Goal: Manage account settings

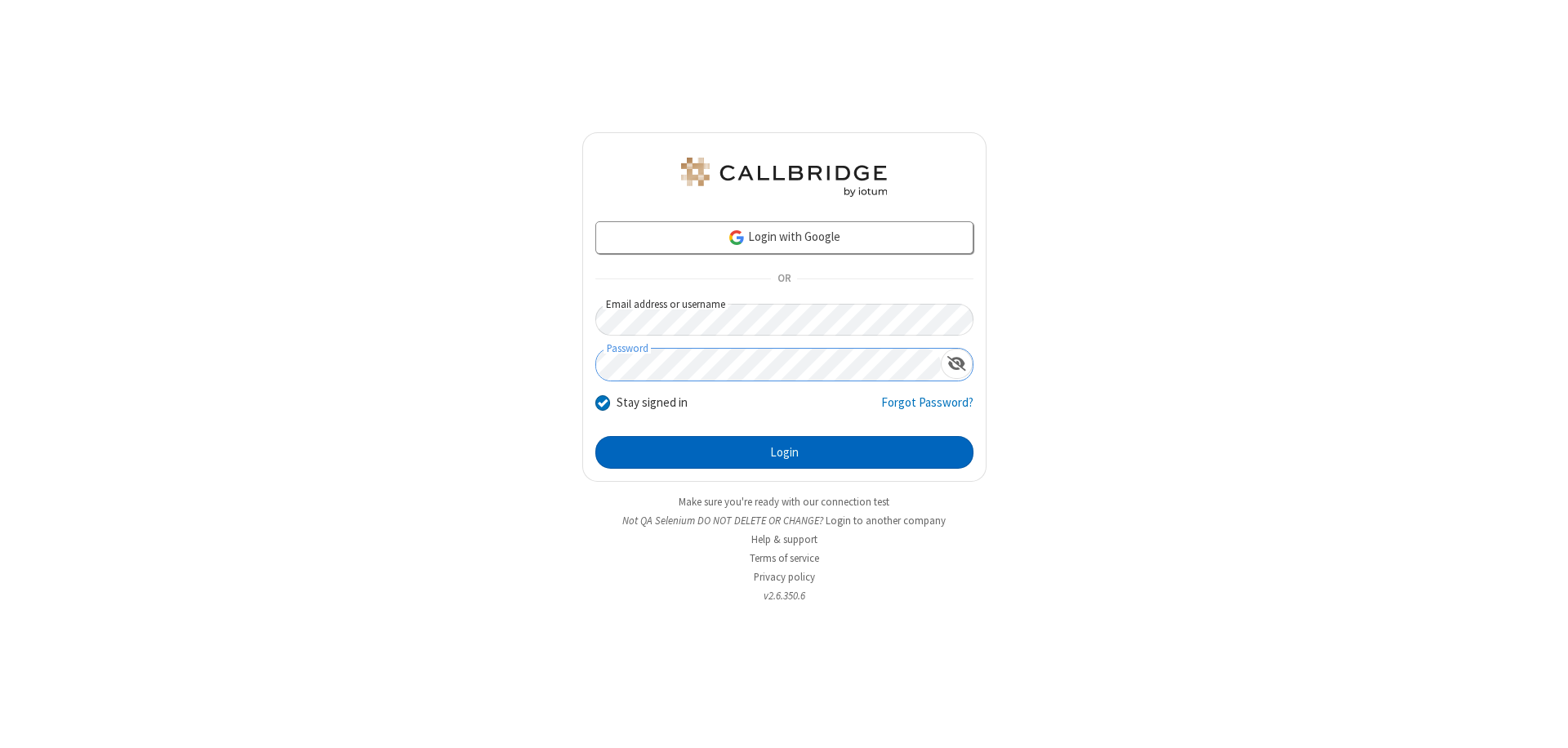
click at [784, 453] on button "Login" at bounding box center [784, 452] width 378 height 33
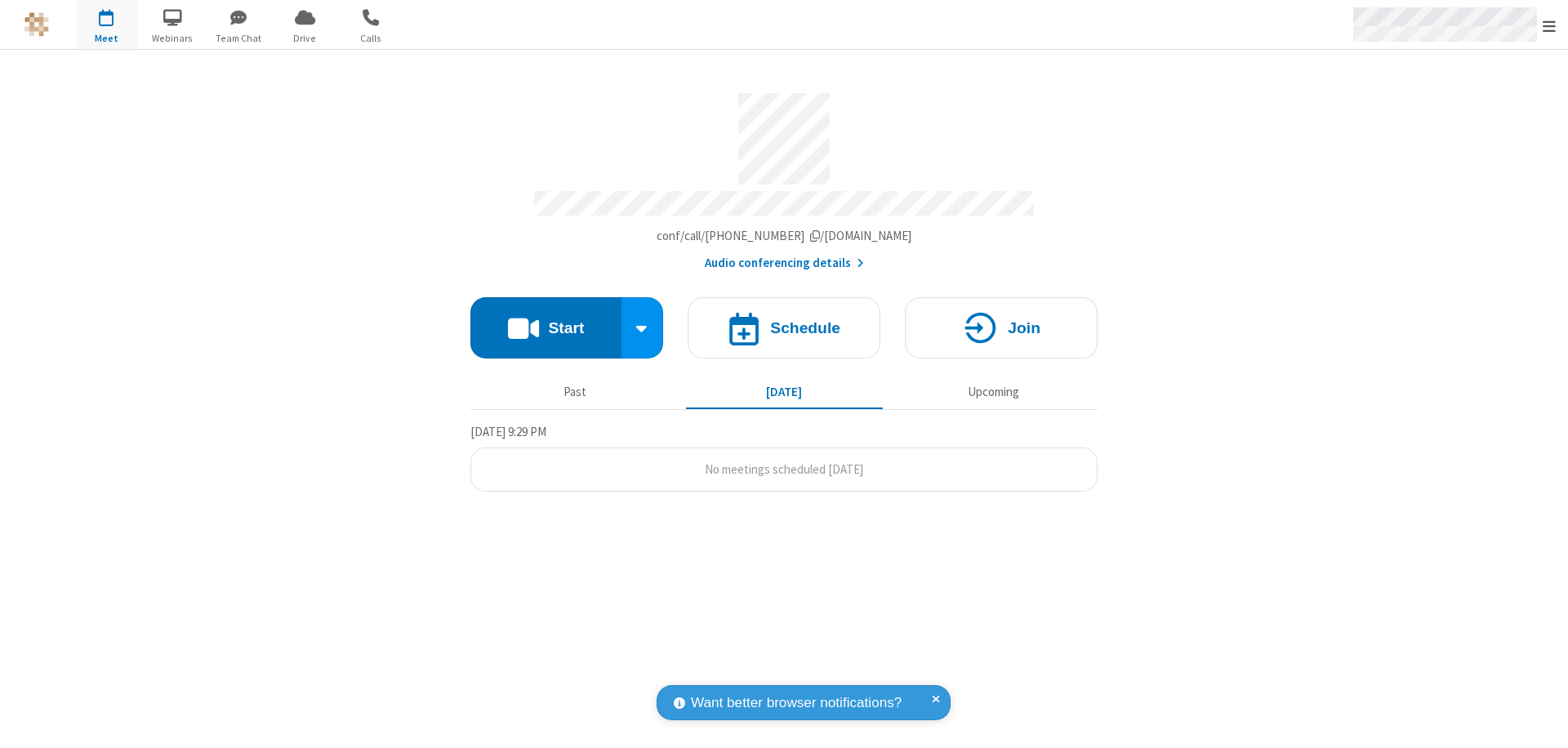
click at [1549, 25] on span "Open menu" at bounding box center [1548, 26] width 13 height 17
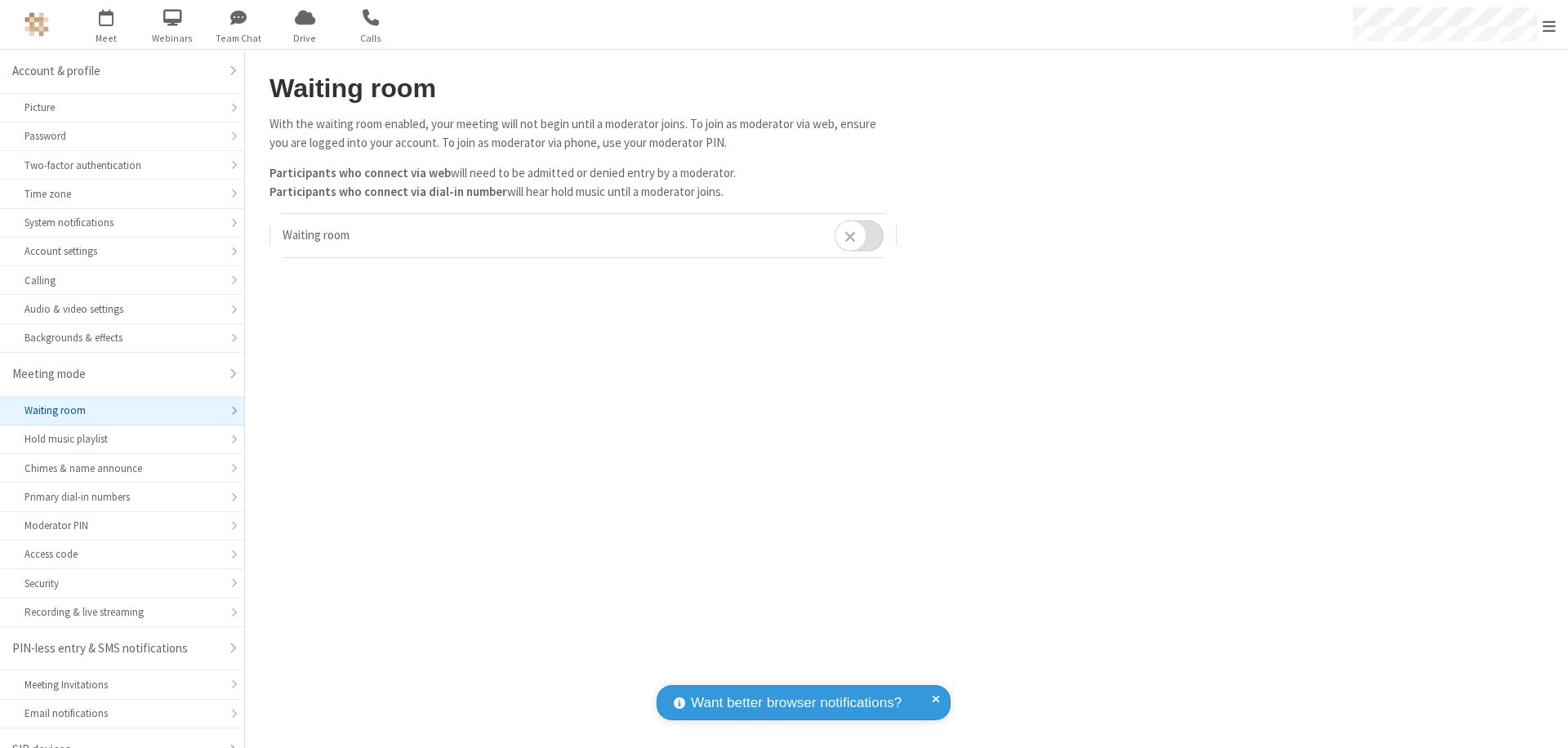
scroll to position [23, 0]
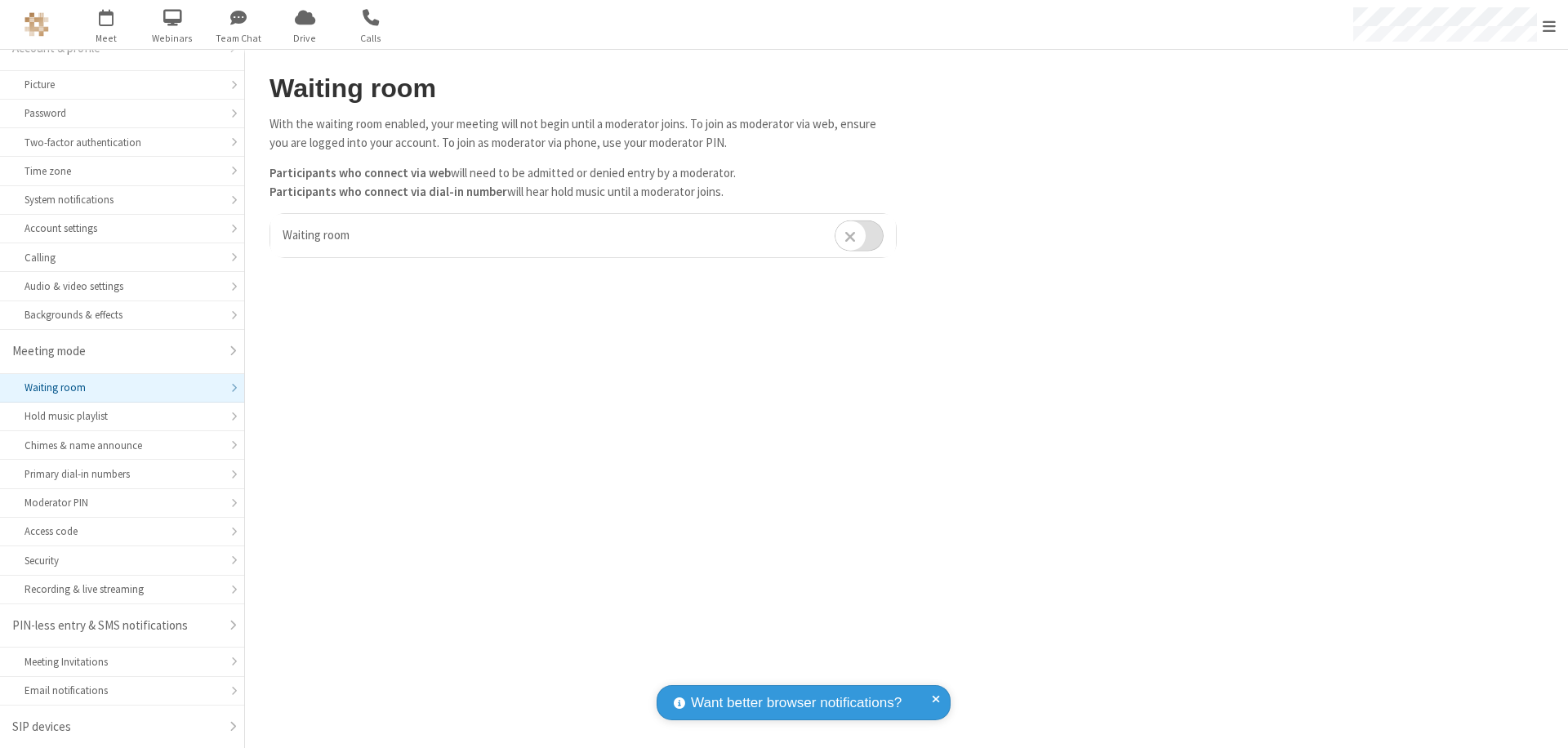
click at [859, 236] on input "checkbox" at bounding box center [858, 236] width 49 height 32
checkbox input "true"
click at [1549, 24] on span "Open menu" at bounding box center [1548, 26] width 13 height 17
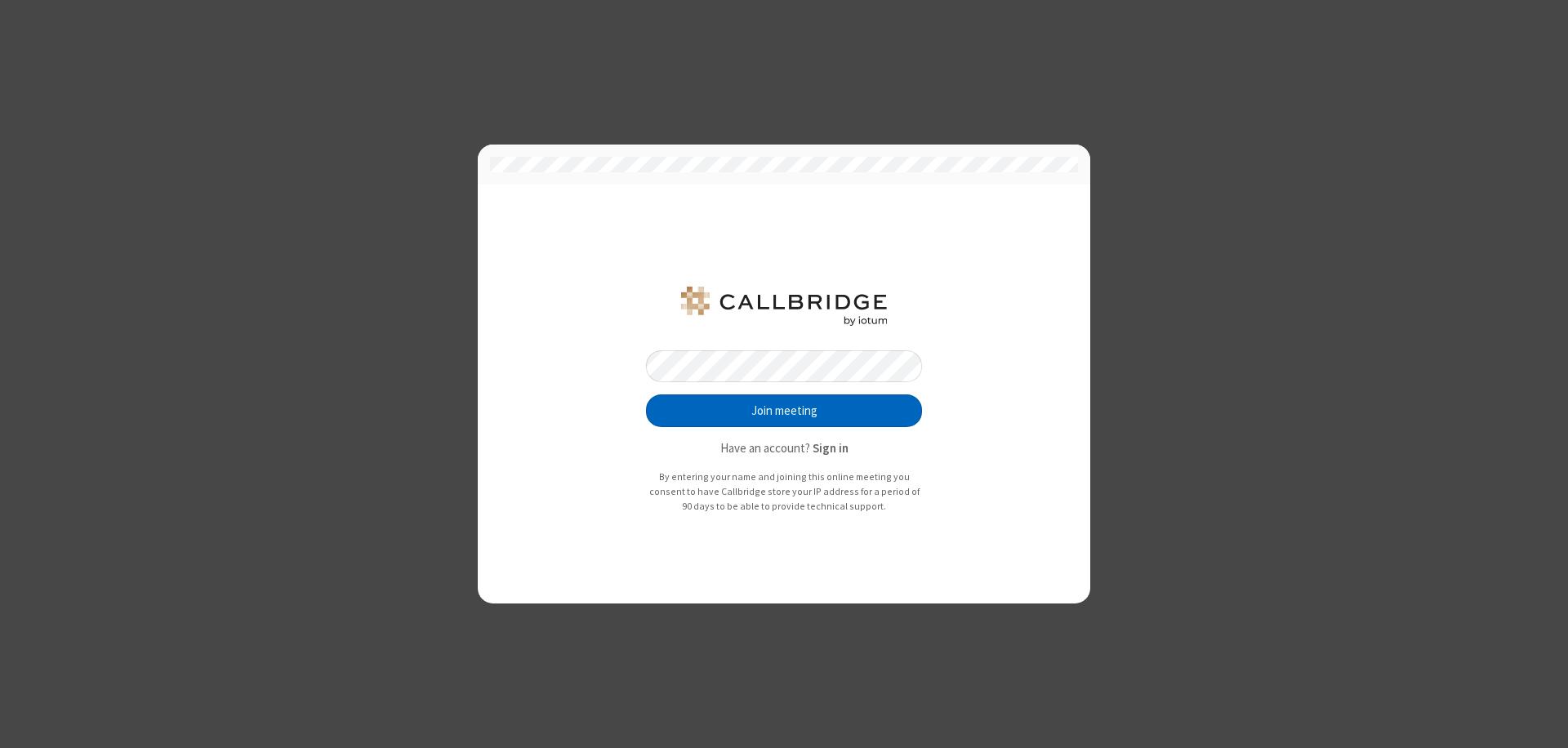
click at [784, 411] on button "Join meeting" at bounding box center [784, 411] width 276 height 33
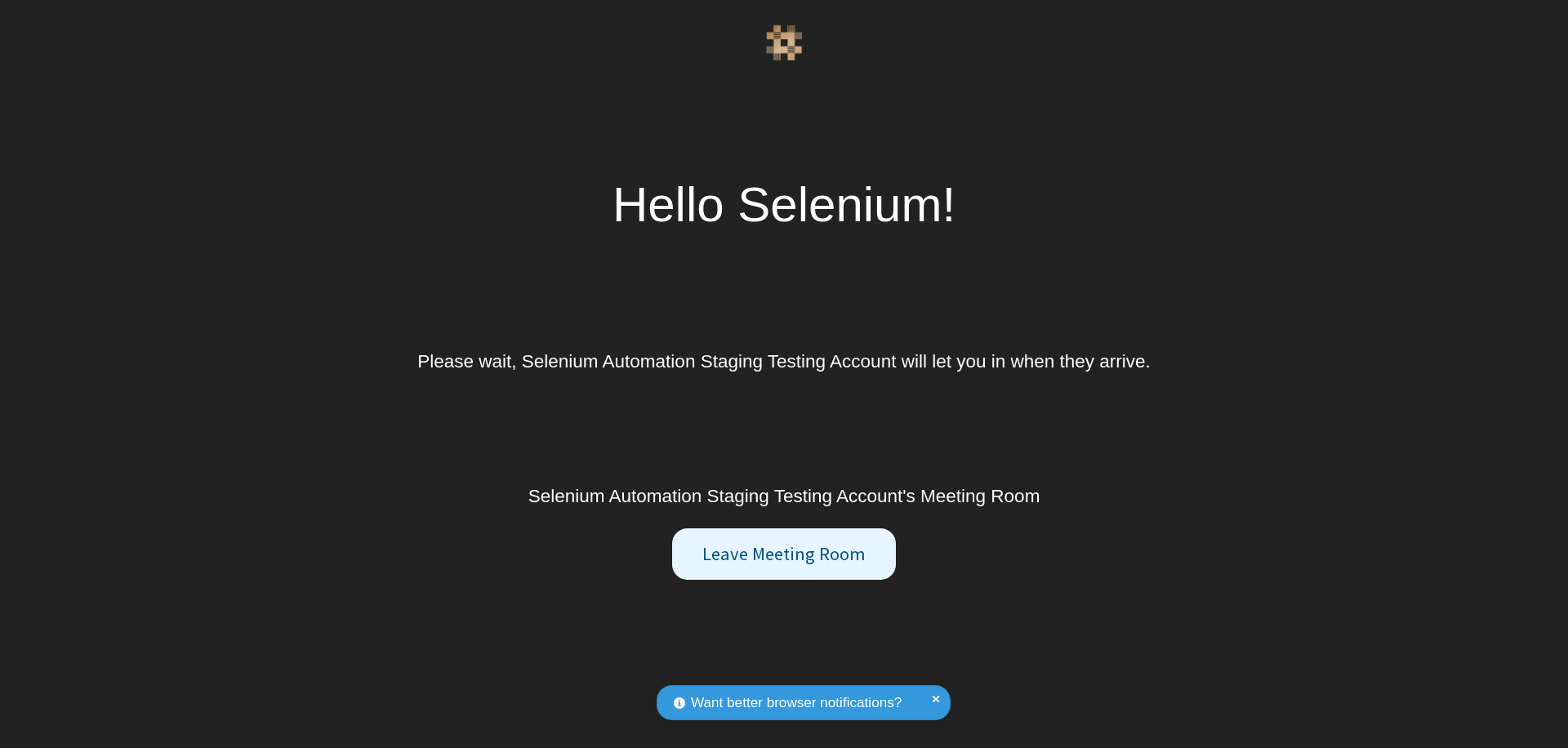
click at [783, 554] on button "Leave Meeting Room" at bounding box center [783, 554] width 223 height 52
